Goal: Information Seeking & Learning: Check status

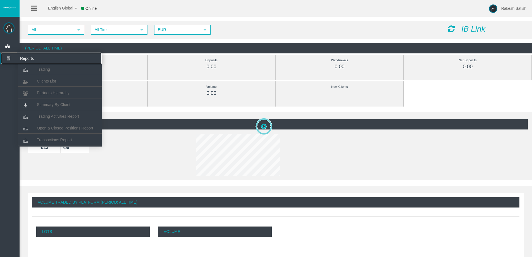
click at [8, 62] on icon at bounding box center [8, 59] width 15 height 12
click at [50, 82] on span "Clients List" at bounding box center [46, 81] width 19 height 4
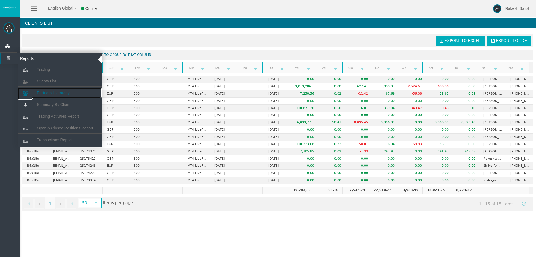
click at [72, 94] on link "Partners Hierarchy" at bounding box center [60, 93] width 84 height 10
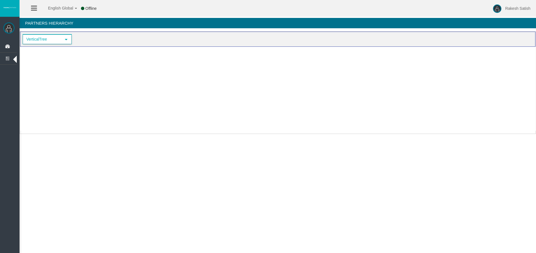
click at [57, 39] on span "VerticalTree" at bounding box center [42, 39] width 38 height 9
click at [59, 37] on span "VerticalTree" at bounding box center [42, 39] width 38 height 9
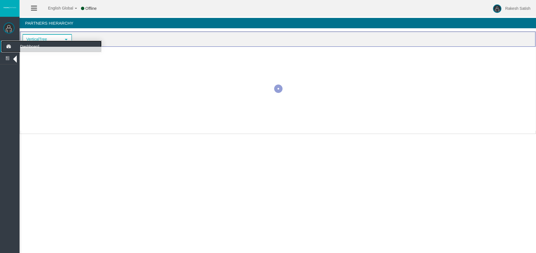
click at [26, 45] on span "Dashboard" at bounding box center [43, 47] width 55 height 12
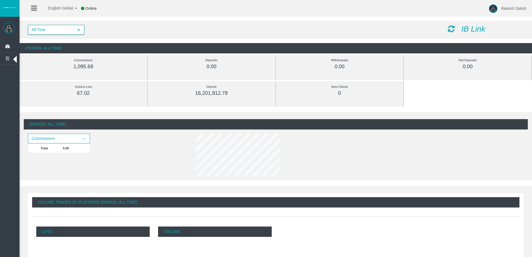
click at [68, 28] on span "All Time" at bounding box center [50, 29] width 45 height 9
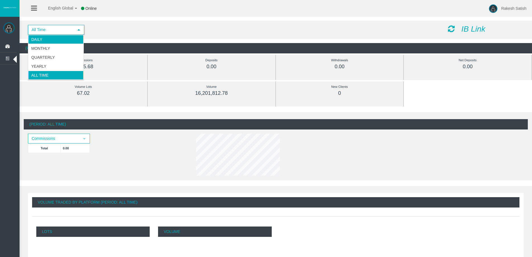
click at [65, 38] on li "Daily" at bounding box center [55, 39] width 55 height 9
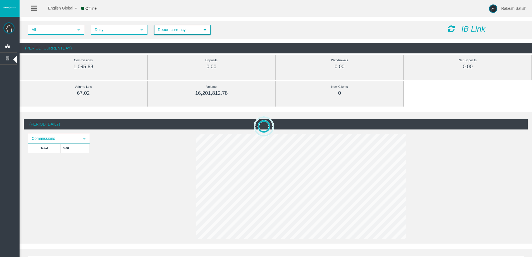
click at [193, 32] on span "Report currency" at bounding box center [177, 29] width 45 height 9
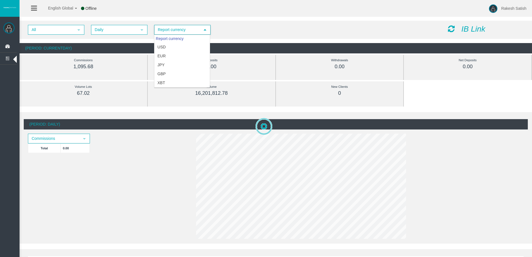
click at [192, 31] on span "Report currency" at bounding box center [177, 29] width 45 height 9
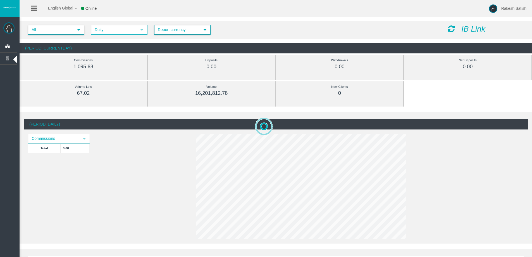
click at [63, 27] on span "All" at bounding box center [50, 29] width 45 height 9
click at [64, 30] on span "All" at bounding box center [50, 29] width 45 height 9
click at [70, 48] on li "IB6x18d" at bounding box center [55, 46] width 55 height 9
drag, startPoint x: 259, startPoint y: 13, endPoint x: 254, endPoint y: 16, distance: 5.9
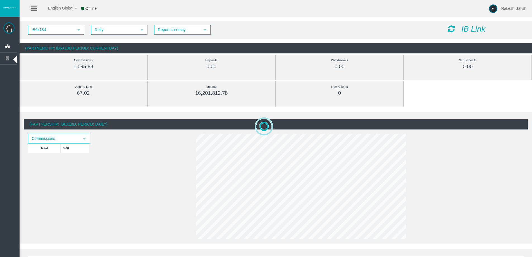
click at [259, 13] on div "English Global 简体中文 English Global 日本語 한국어 Offline Rakesh Satish Help Log Out" at bounding box center [266, 8] width 532 height 17
drag, startPoint x: 57, startPoint y: 29, endPoint x: 59, endPoint y: 31, distance: 3.0
click at [57, 29] on span "IB6x18d" at bounding box center [50, 29] width 45 height 9
click at [49, 33] on span "IB6x18d" at bounding box center [50, 29] width 45 height 9
click at [120, 29] on span "Daily" at bounding box center [114, 29] width 45 height 9
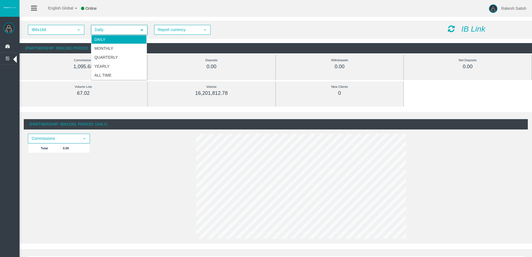
click at [111, 32] on span "Daily" at bounding box center [114, 29] width 45 height 9
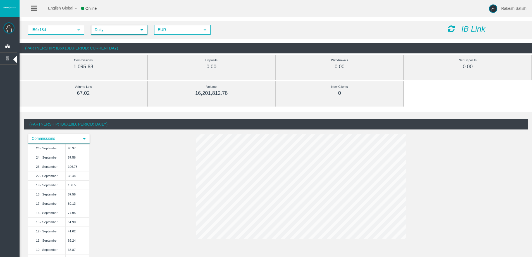
click at [78, 139] on span "Commissions" at bounding box center [53, 138] width 51 height 9
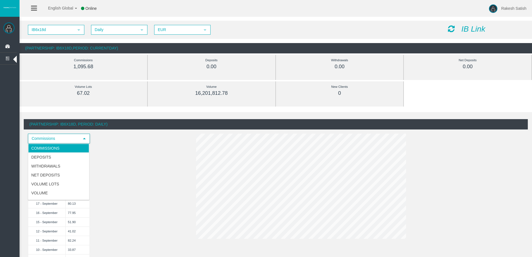
click at [80, 139] on span "select" at bounding box center [84, 138] width 10 height 9
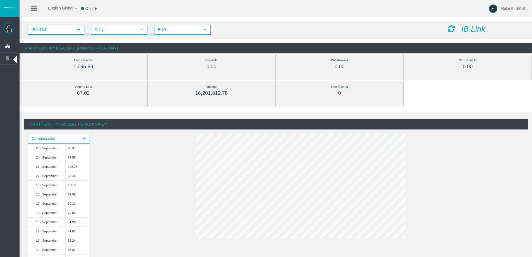
click at [72, 32] on span "IB6x18d" at bounding box center [50, 29] width 45 height 9
click at [64, 32] on span "IB6x18d" at bounding box center [50, 29] width 45 height 9
click at [112, 31] on span "Daily" at bounding box center [114, 29] width 45 height 9
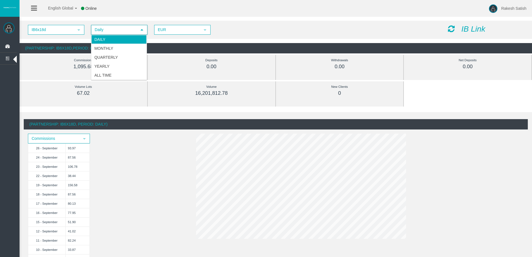
click at [111, 31] on span "Daily" at bounding box center [114, 29] width 45 height 9
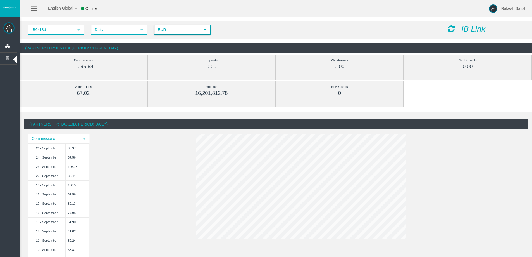
click at [172, 27] on span "EUR" at bounding box center [177, 29] width 45 height 9
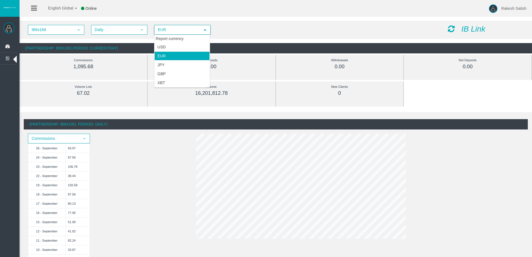
click at [172, 31] on span "EUR" at bounding box center [177, 29] width 45 height 9
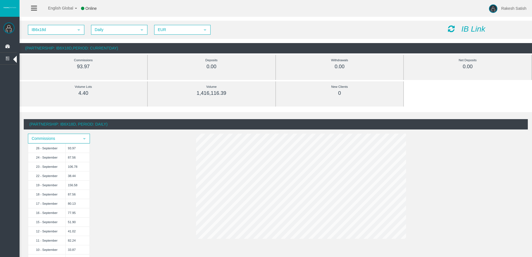
drag, startPoint x: 121, startPoint y: 44, endPoint x: 22, endPoint y: 53, distance: 99.3
click at [22, 53] on div "(Partnership: IB6x18d,Period: CurrentDay)" at bounding box center [276, 48] width 513 height 10
click at [142, 46] on div "(Partnership: IB6x18d,Period: CurrentDay)" at bounding box center [276, 48] width 513 height 10
drag, startPoint x: 131, startPoint y: 47, endPoint x: 58, endPoint y: 35, distance: 74.0
click at [58, 35] on div "IB6x18d select IB6x18d Daily select 4 EUR select EUR IB Link (Partnership: IB6x…" at bounding box center [276, 37] width 513 height 38
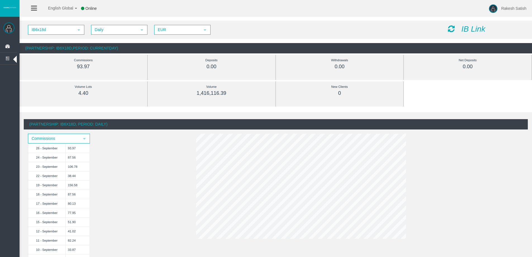
click at [218, 18] on div "IB6x18d select IB6x18d Daily select 4 EUR select EUR IB Link (Partnership: IB6x…" at bounding box center [276, 33] width 513 height 38
drag, startPoint x: 23, startPoint y: 17, endPoint x: 32, endPoint y: 22, distance: 10.8
click at [32, 22] on div "IB6x18d select IB6x18d Daily select 4 EUR select EUR IB Link (Partnership: IB6x…" at bounding box center [276, 33] width 513 height 38
click at [27, 17] on div "IB6x18d select IB6x18d Daily select 4 EUR select EUR IB Link (Partnership: IB6x…" at bounding box center [276, 33] width 513 height 38
drag, startPoint x: 23, startPoint y: 17, endPoint x: 67, endPoint y: 44, distance: 51.5
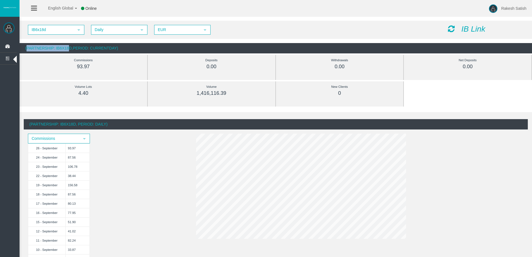
click at [67, 44] on div "IB6x18d select IB6x18d Daily select 4 EUR select EUR IB Link (Partnership: IB6x…" at bounding box center [276, 33] width 513 height 38
click at [29, 18] on div "IB6x18d select IB6x18d Daily select 4 EUR select EUR IB Link (Partnership: IB6x…" at bounding box center [276, 33] width 513 height 38
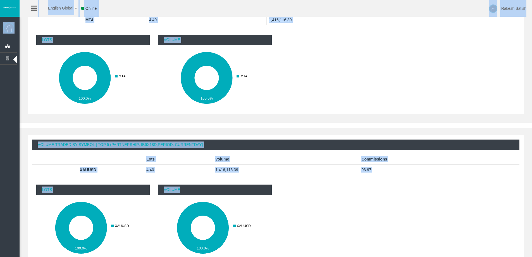
scroll to position [379, 0]
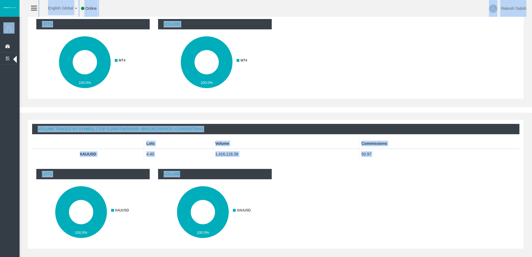
drag, startPoint x: 25, startPoint y: 15, endPoint x: 372, endPoint y: 198, distance: 392.2
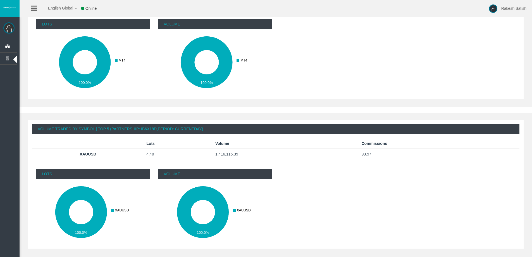
click at [372, 198] on div "Lots 100.0% 0 1 2 3 0 200000 400000 600000 800000 1000000 1200000 1400000 0 0.1…" at bounding box center [275, 207] width 487 height 84
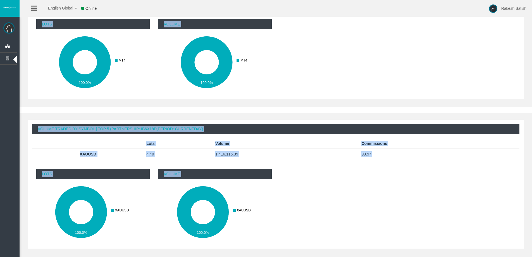
drag, startPoint x: 23, startPoint y: 18, endPoint x: 249, endPoint y: 223, distance: 305.3
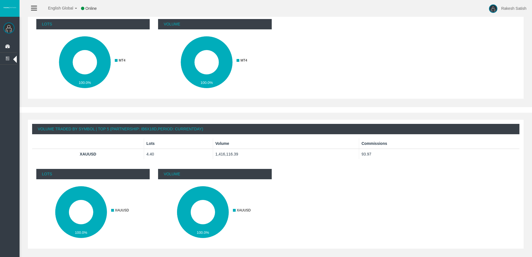
click at [285, 212] on div "Lots 100.0% 0 1 2 3 0 200000 400000 600000 800000 1000000 1200000 1400000 0 0.1…" at bounding box center [275, 207] width 487 height 84
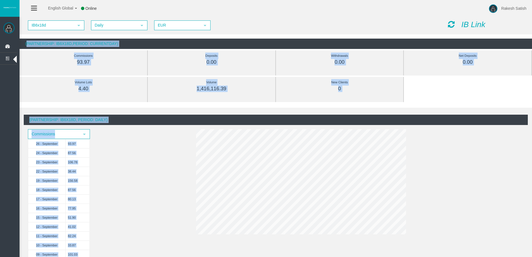
scroll to position [0, 0]
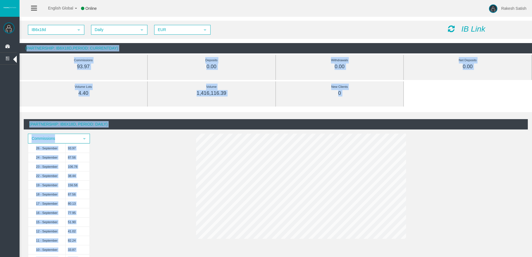
drag, startPoint x: 25, startPoint y: 17, endPoint x: 186, endPoint y: 46, distance: 164.0
click at [186, 46] on div "IB6x18d select IB6x18d Daily select 4 EUR select EUR IB Link (Partnership: IB6x…" at bounding box center [276, 33] width 513 height 38
click at [204, 46] on div "(Partnership: IB6x18d,Period: CurrentDay)" at bounding box center [276, 48] width 513 height 10
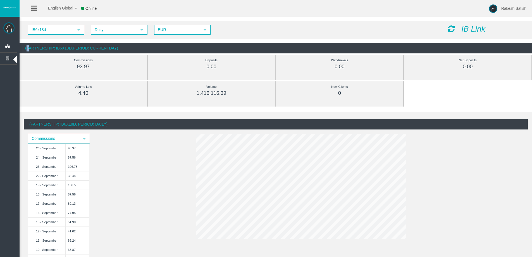
drag, startPoint x: 22, startPoint y: 40, endPoint x: 26, endPoint y: 47, distance: 8.1
click at [26, 47] on div "IB6x18d select IB6x18d Daily select 4 EUR select EUR IB Link (Partnership: IB6x…" at bounding box center [276, 37] width 513 height 38
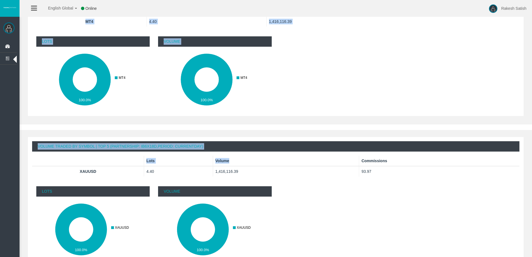
scroll to position [379, 0]
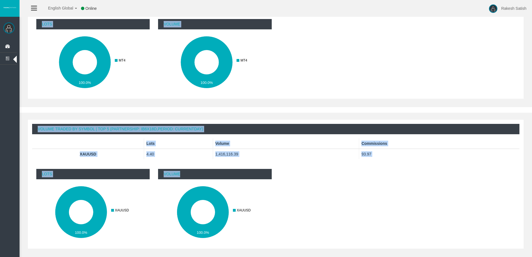
drag, startPoint x: 28, startPoint y: 23, endPoint x: 304, endPoint y: 234, distance: 347.7
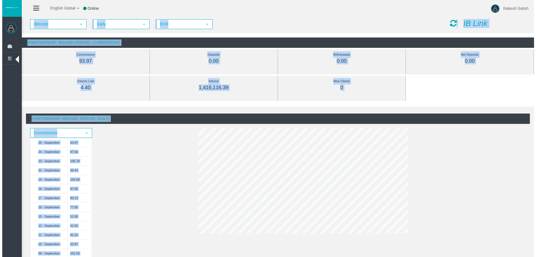
scroll to position [0, 0]
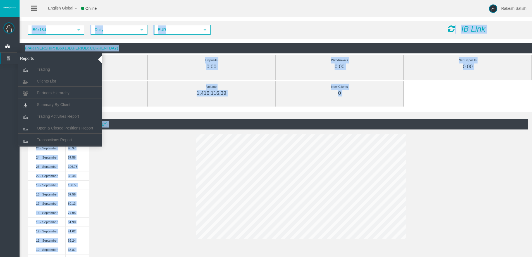
click at [11, 60] on icon at bounding box center [8, 59] width 15 height 12
click at [56, 83] on link "Clients List" at bounding box center [60, 81] width 84 height 10
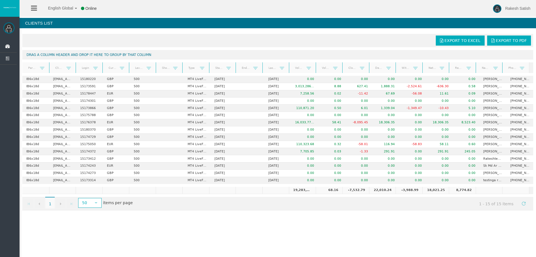
drag, startPoint x: 451, startPoint y: 184, endPoint x: 438, endPoint y: 208, distance: 27.0
drag, startPoint x: 438, startPoint y: 208, endPoint x: 381, endPoint y: 237, distance: 64.0
click at [381, 237] on div "English Global 简体中文 English Global 日本語 한국어 Online Rakesh Satish Help Log Out Ra…" at bounding box center [268, 128] width 536 height 257
